Goal: Transaction & Acquisition: Purchase product/service

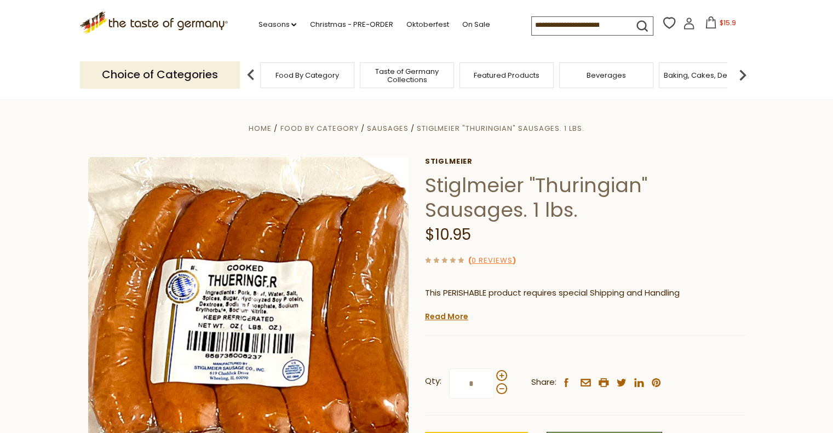
click at [712, 23] on icon at bounding box center [710, 22] width 12 height 12
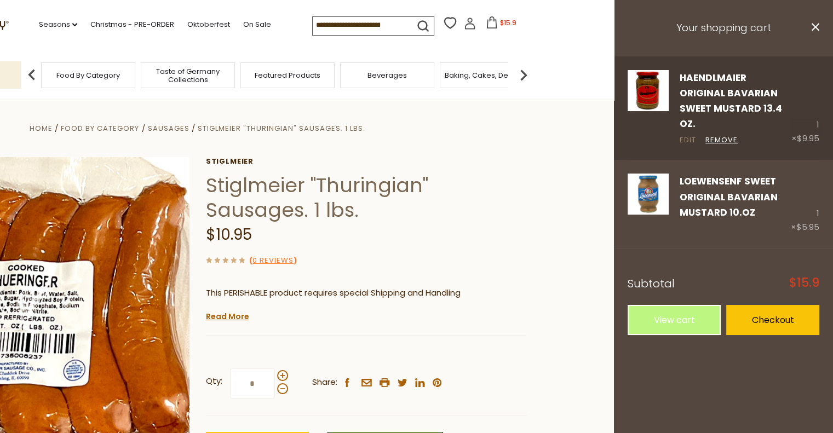
click at [687, 135] on link "Edit" at bounding box center [687, 140] width 16 height 11
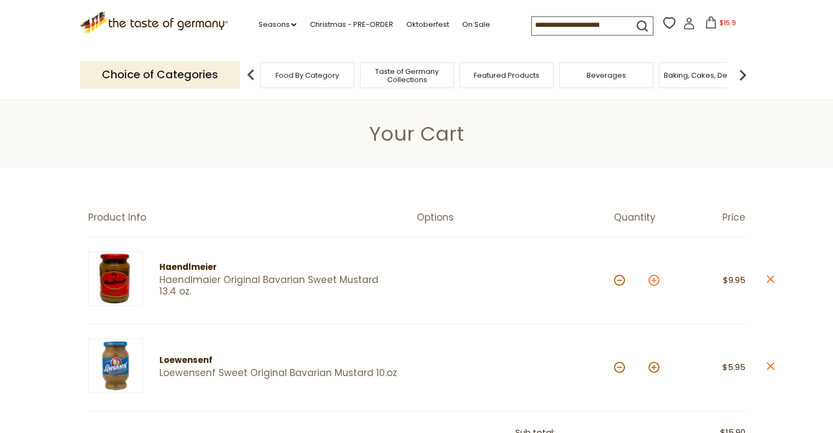
click at [655, 278] on button at bounding box center [653, 280] width 11 height 11
type input "*"
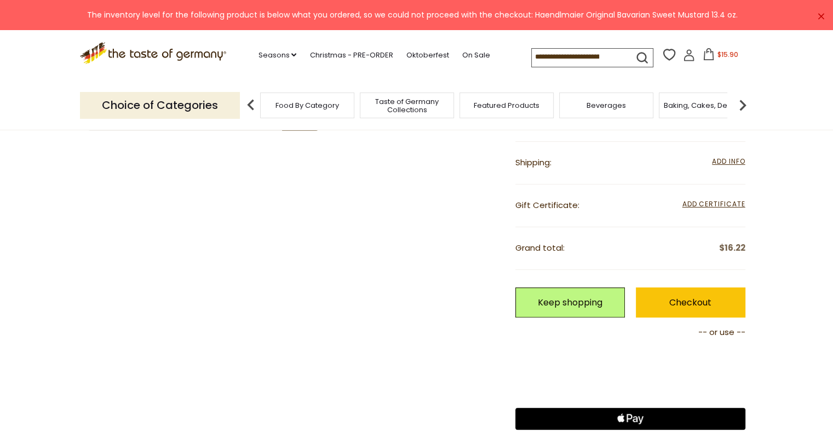
scroll to position [383, 0]
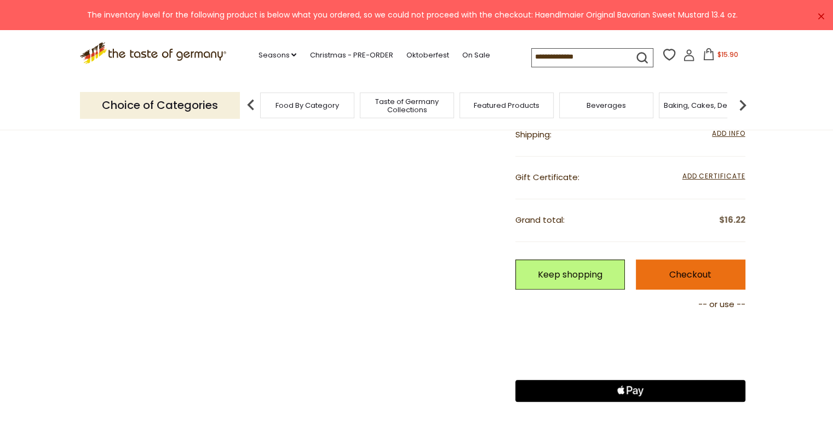
click at [692, 275] on link "Checkout" at bounding box center [690, 274] width 109 height 30
